Goal: Find specific page/section: Find specific page/section

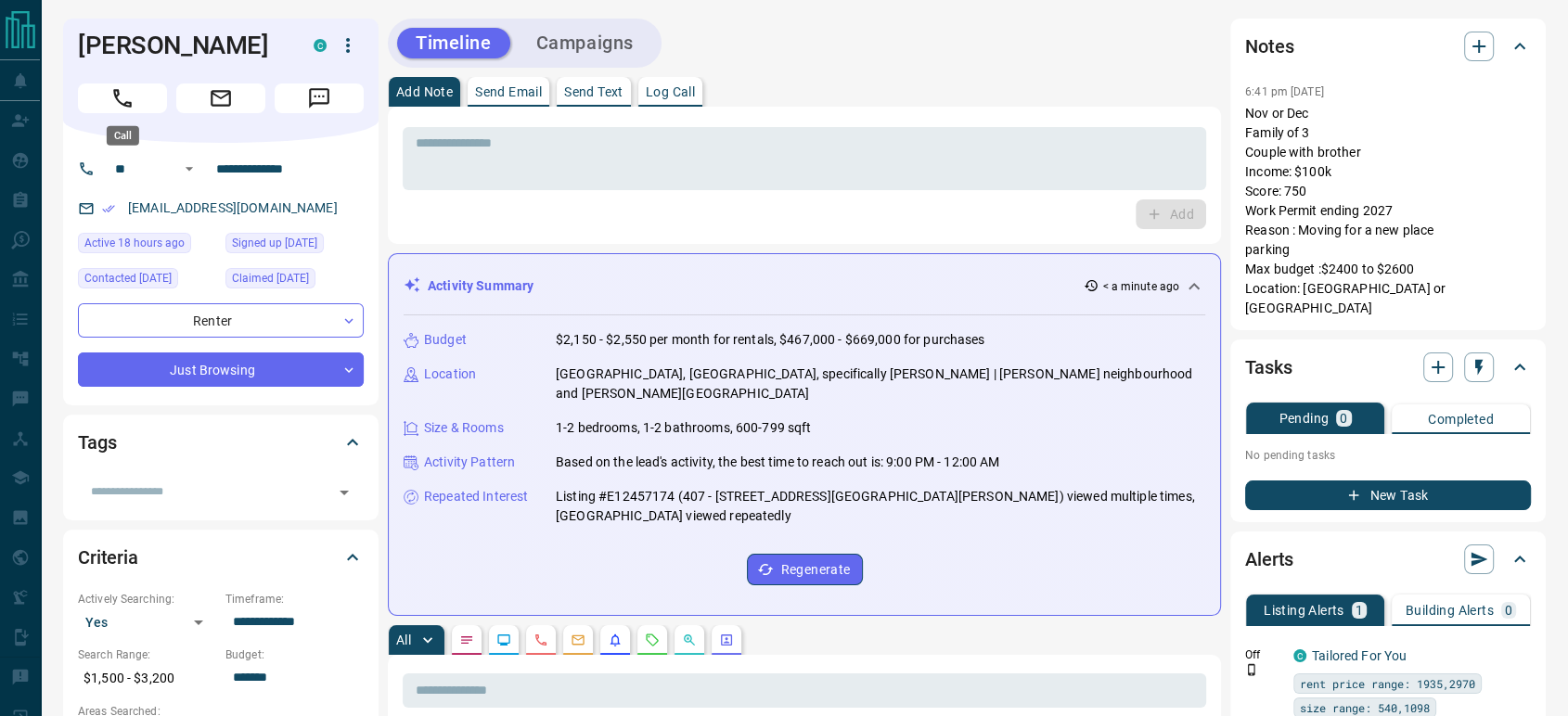
click at [126, 95] on icon "Call" at bounding box center [123, 98] width 25 height 25
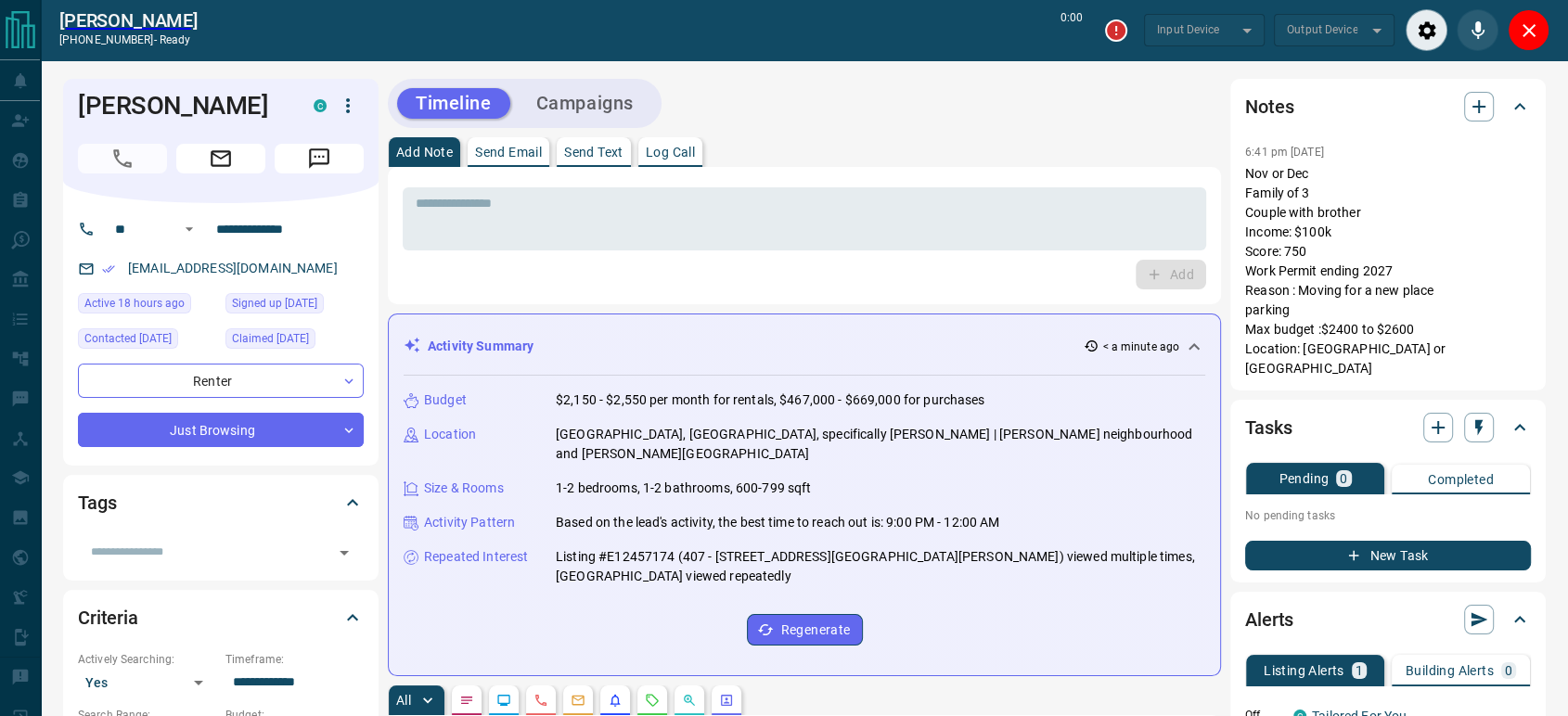
type input "*******"
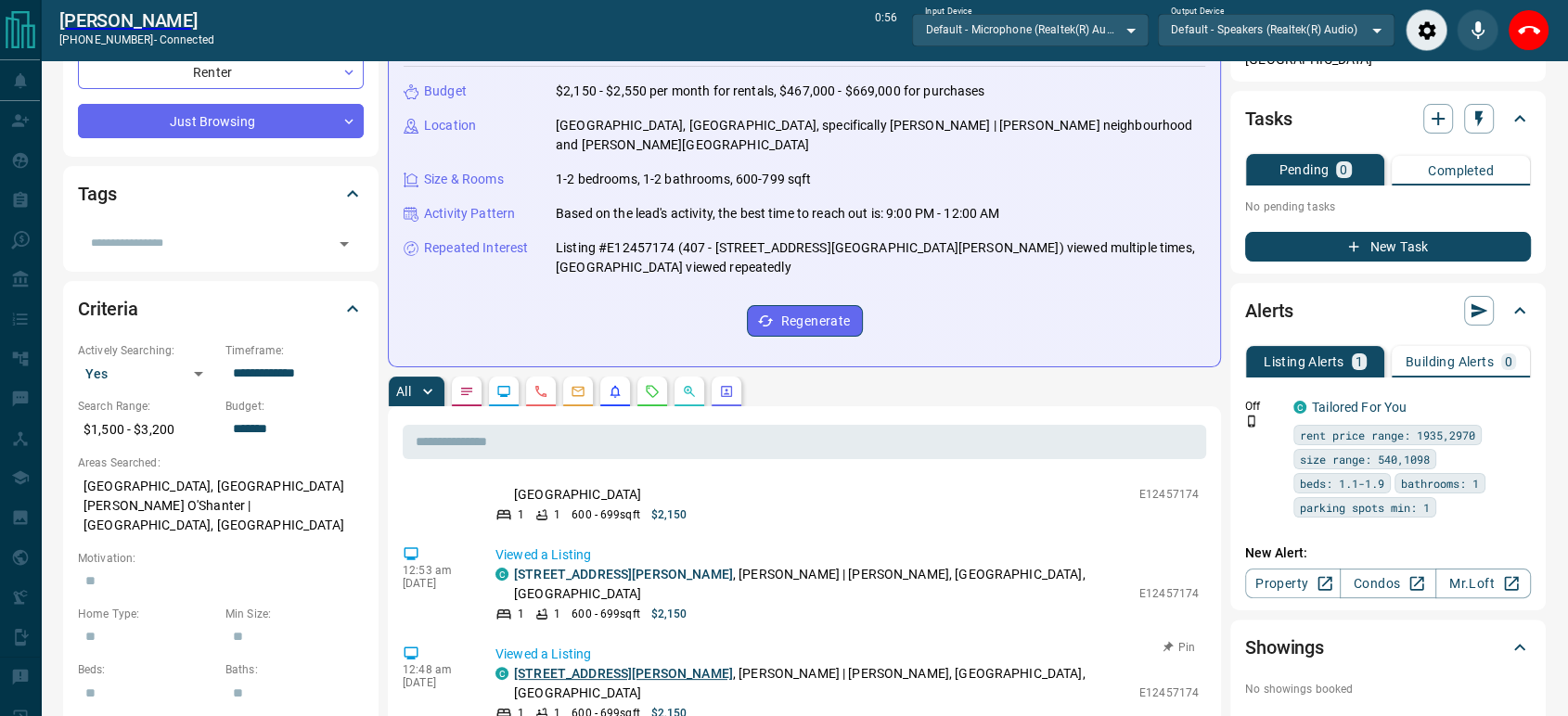
scroll to position [1237, 0]
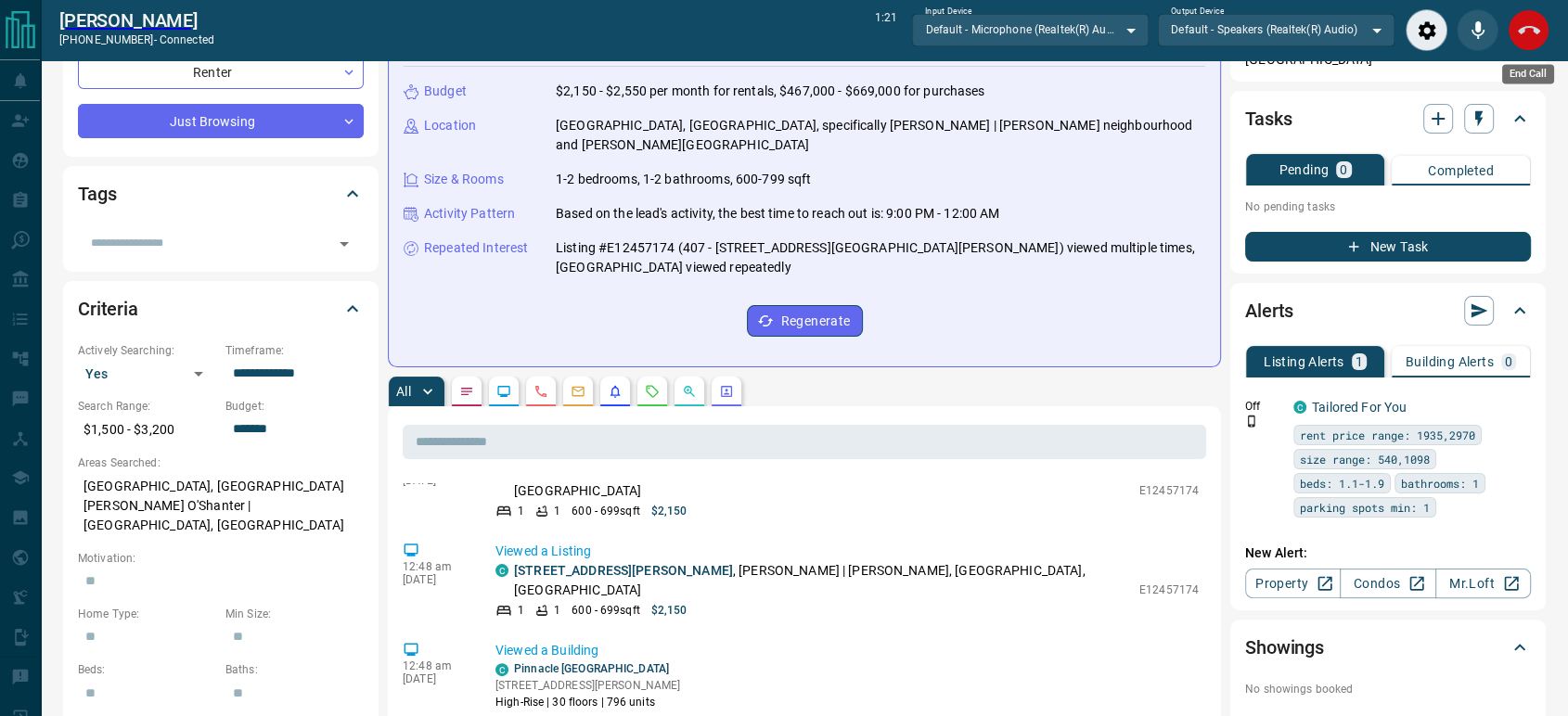
click at [1518, 32] on icon "End Call" at bounding box center [1529, 31] width 23 height 23
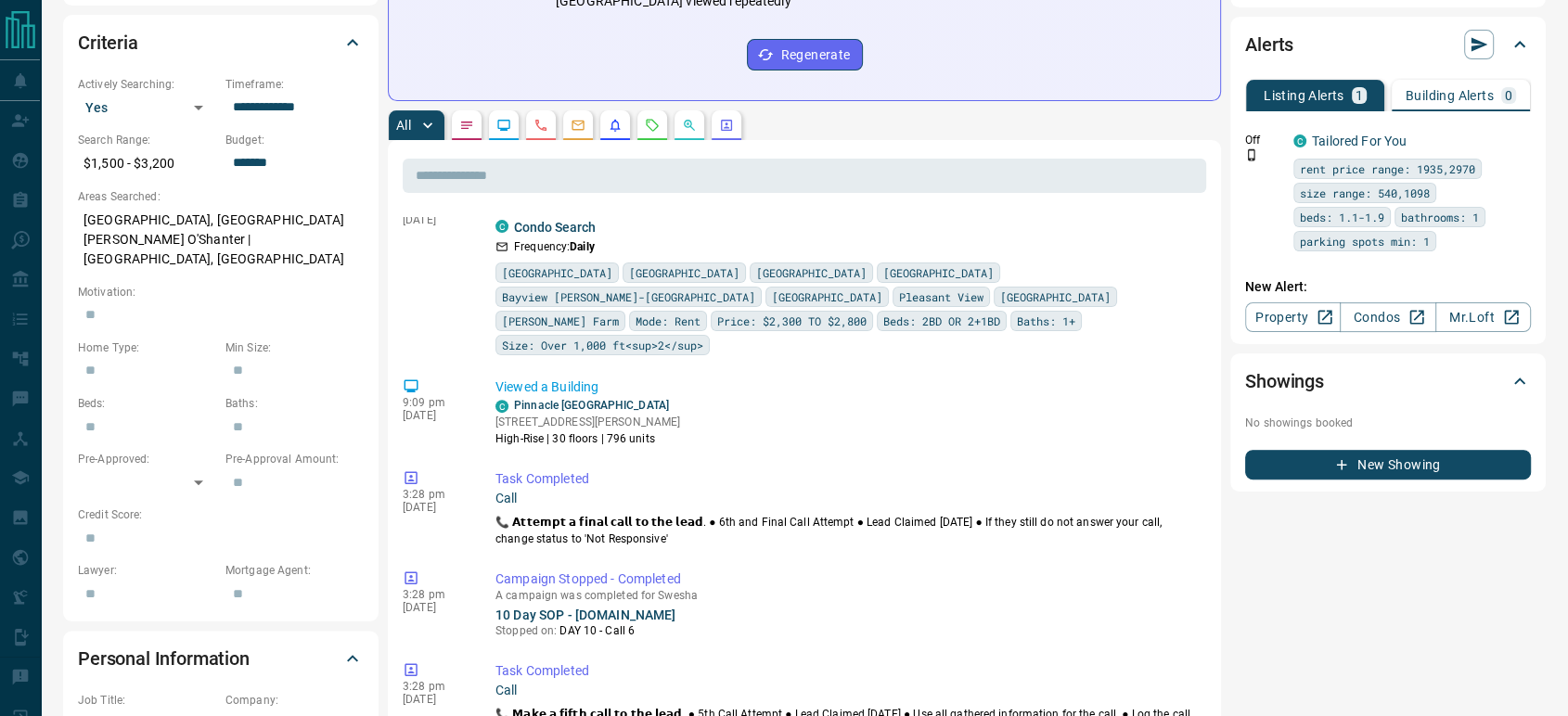
scroll to position [4380, 0]
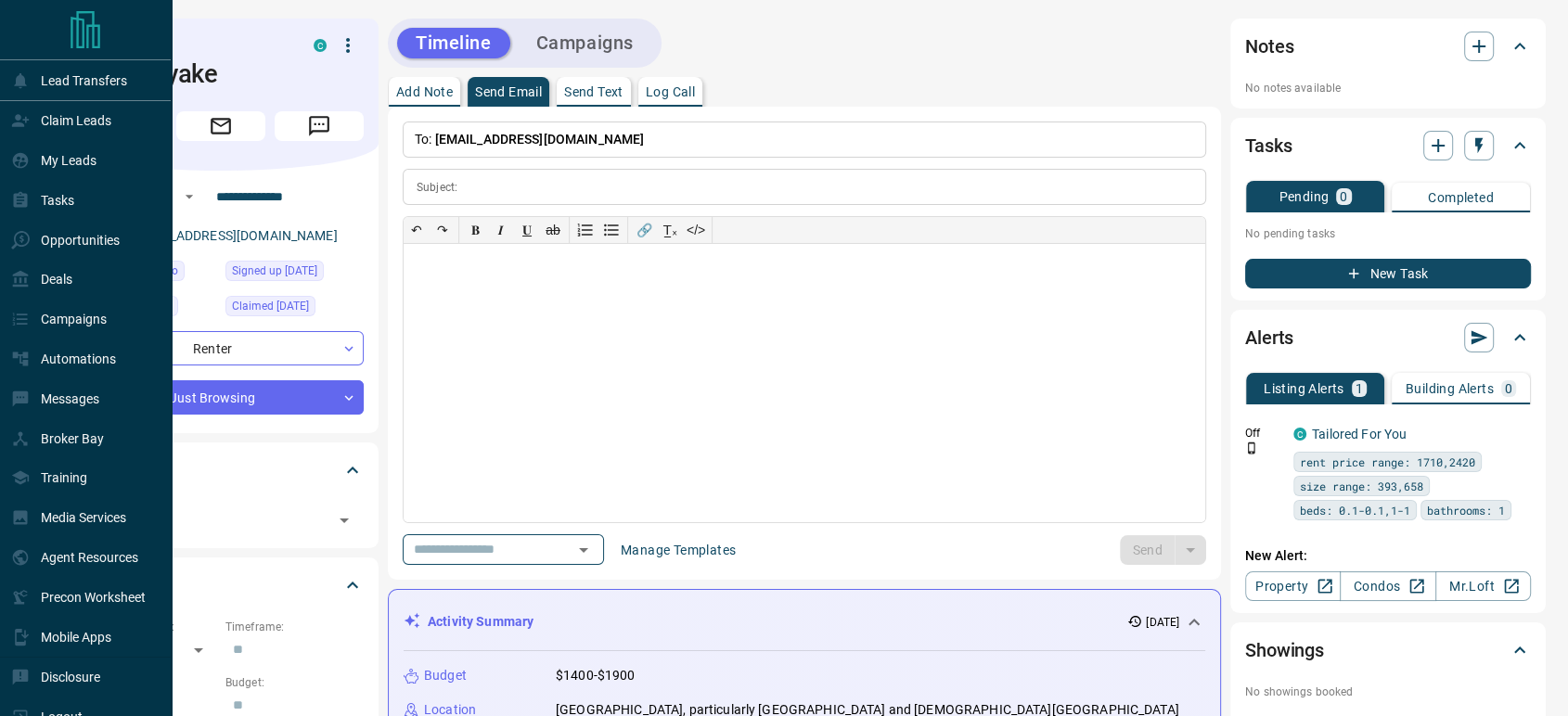
drag, startPoint x: 82, startPoint y: 246, endPoint x: 310, endPoint y: 288, distance: 231.8
click at [82, 246] on p "Opportunities" at bounding box center [79, 240] width 78 height 15
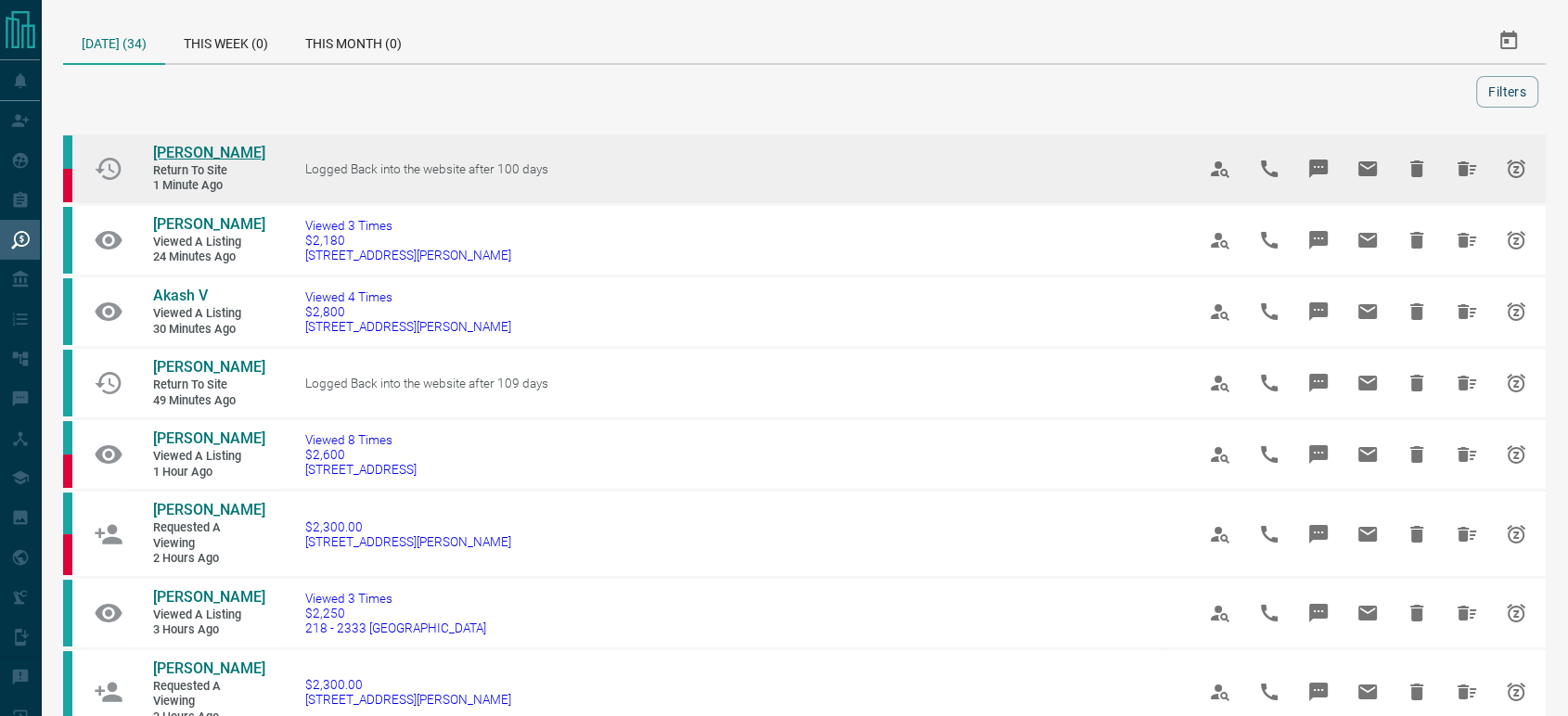
click at [205, 150] on span "[PERSON_NAME]" at bounding box center [209, 152] width 113 height 18
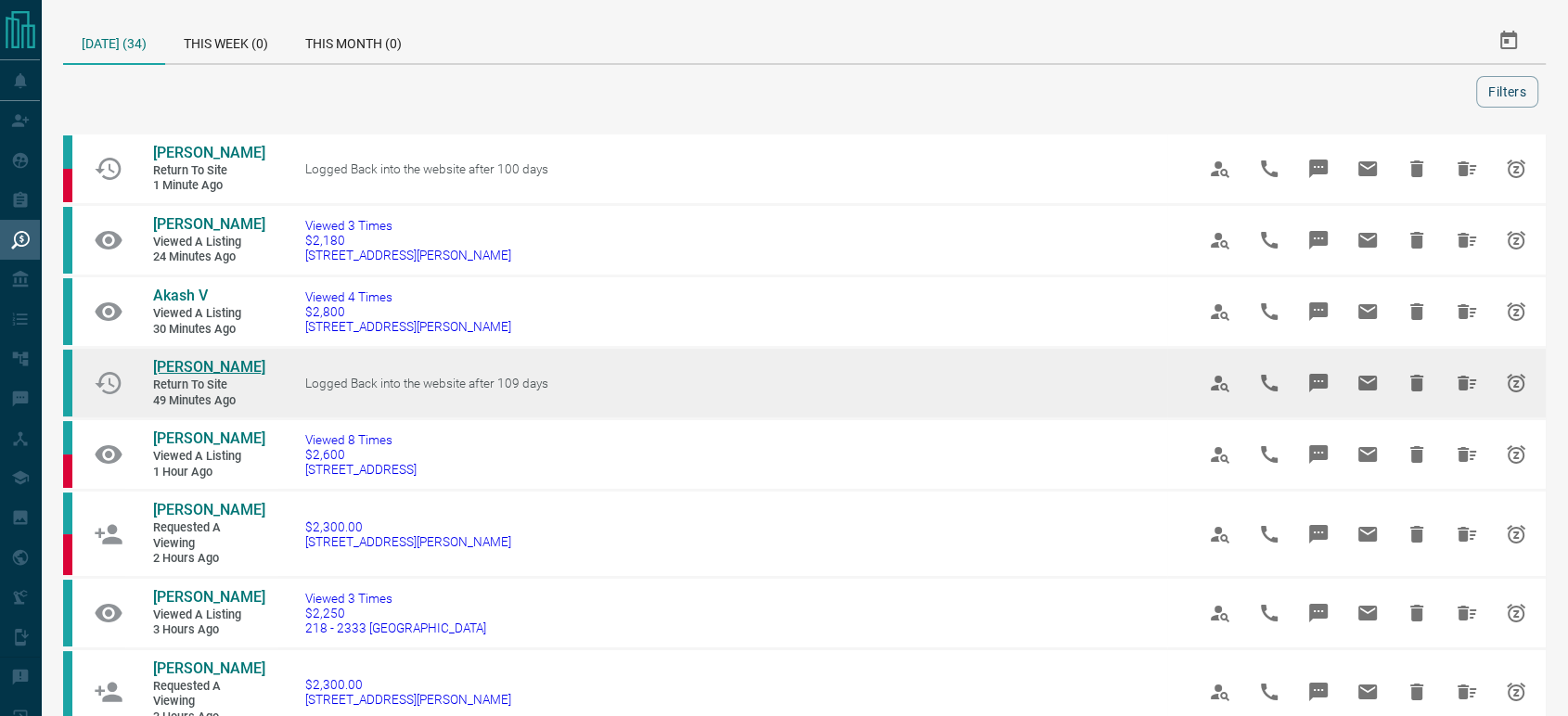
click at [216, 362] on span "[PERSON_NAME]" at bounding box center [209, 367] width 113 height 18
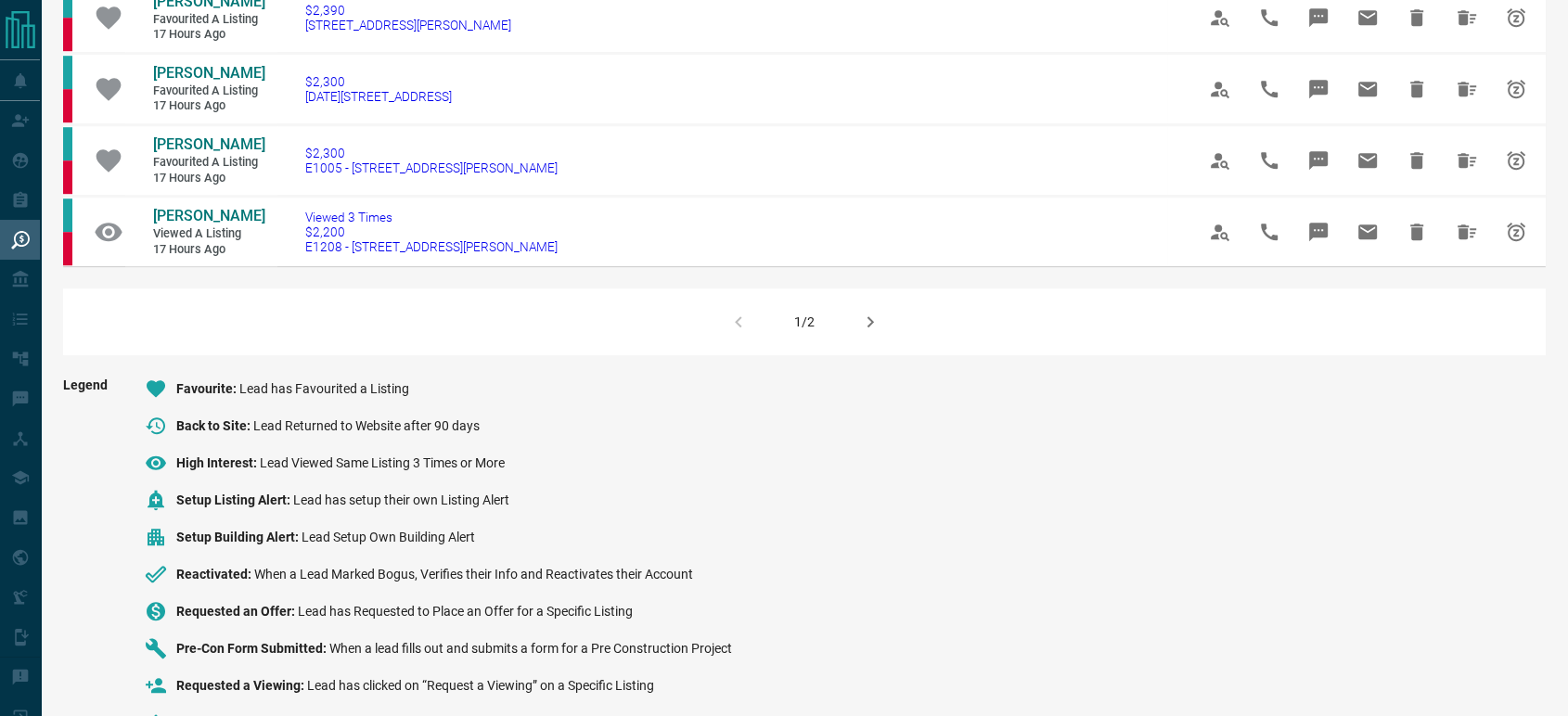
scroll to position [1340, 0]
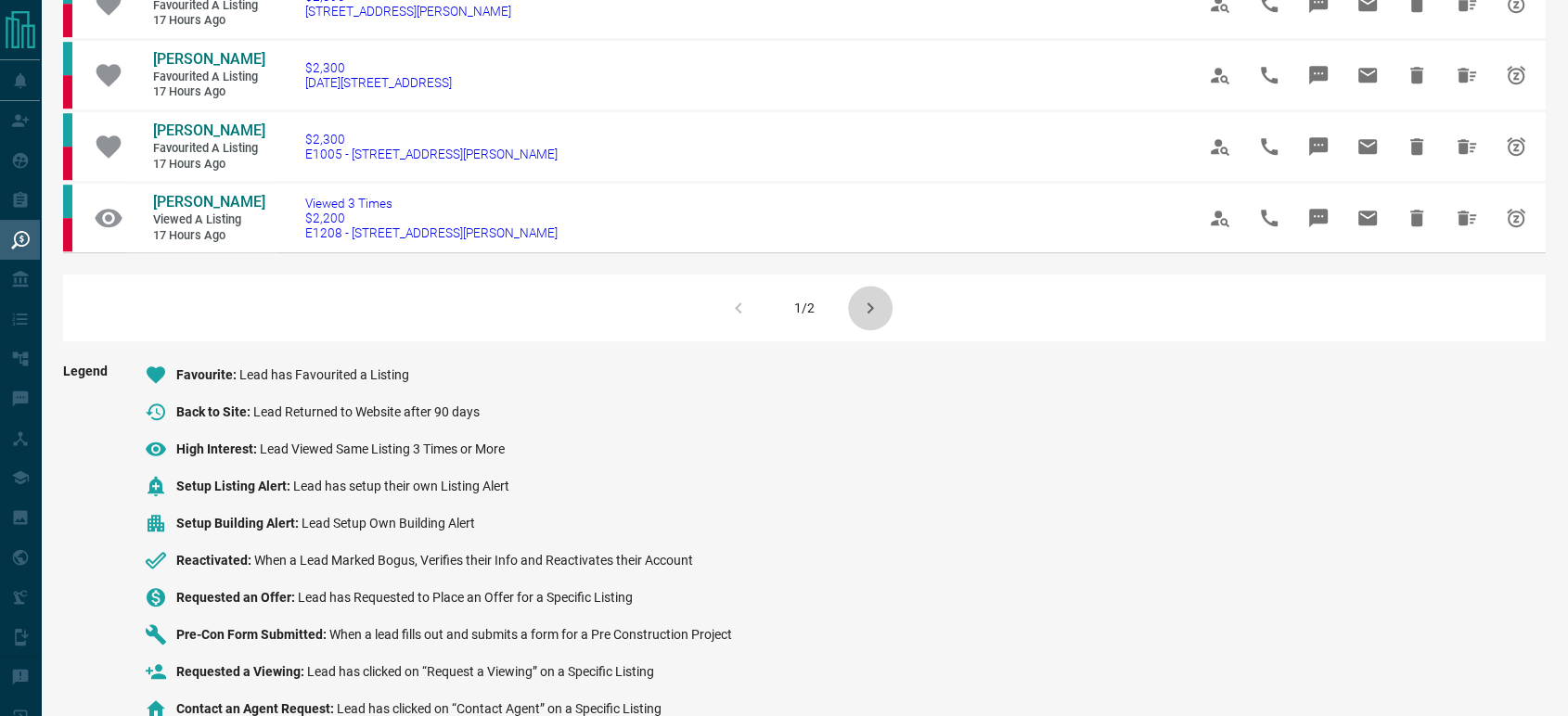
click at [874, 319] on icon "button" at bounding box center [870, 308] width 23 height 23
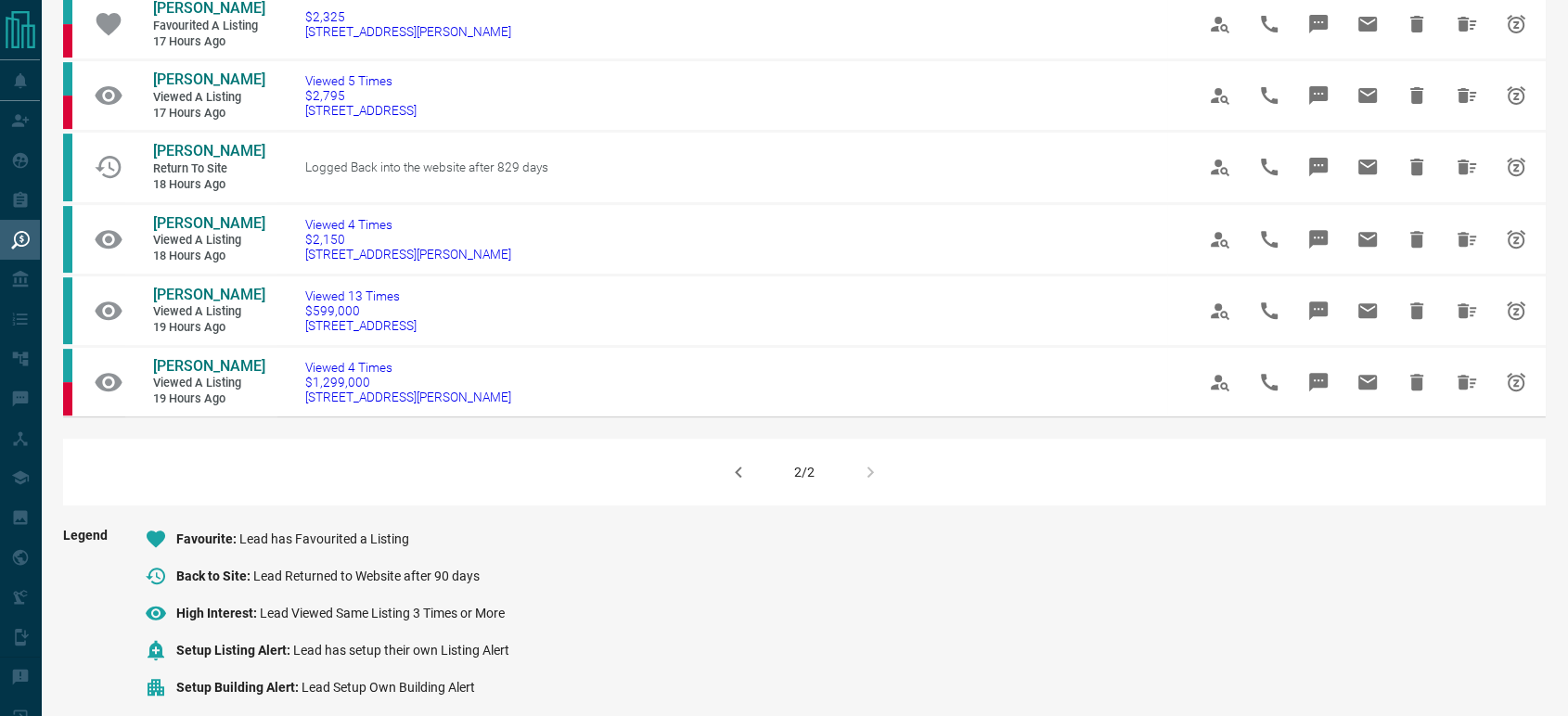
scroll to position [721, 0]
